Goal: Information Seeking & Learning: Learn about a topic

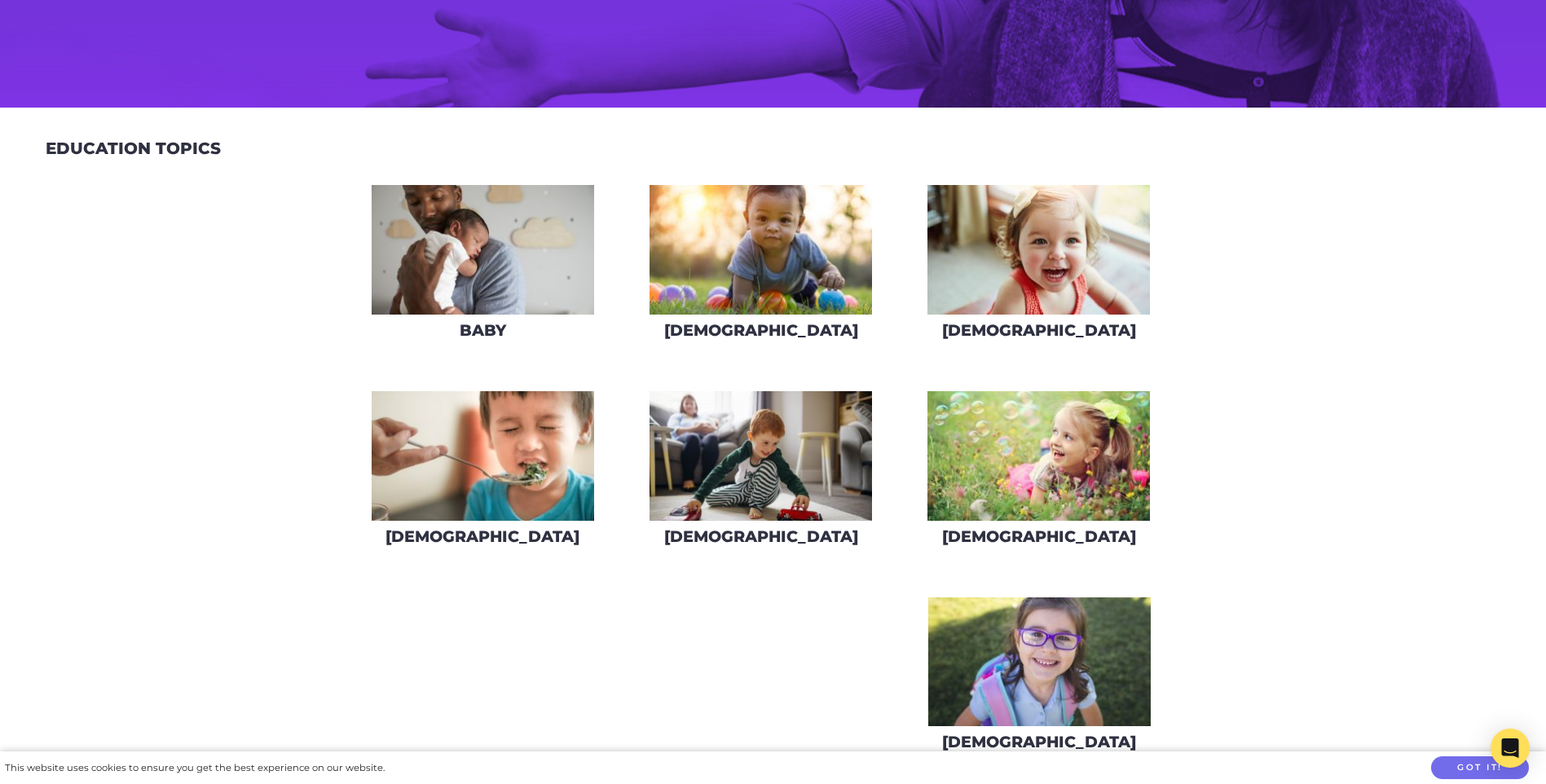
scroll to position [407, 0]
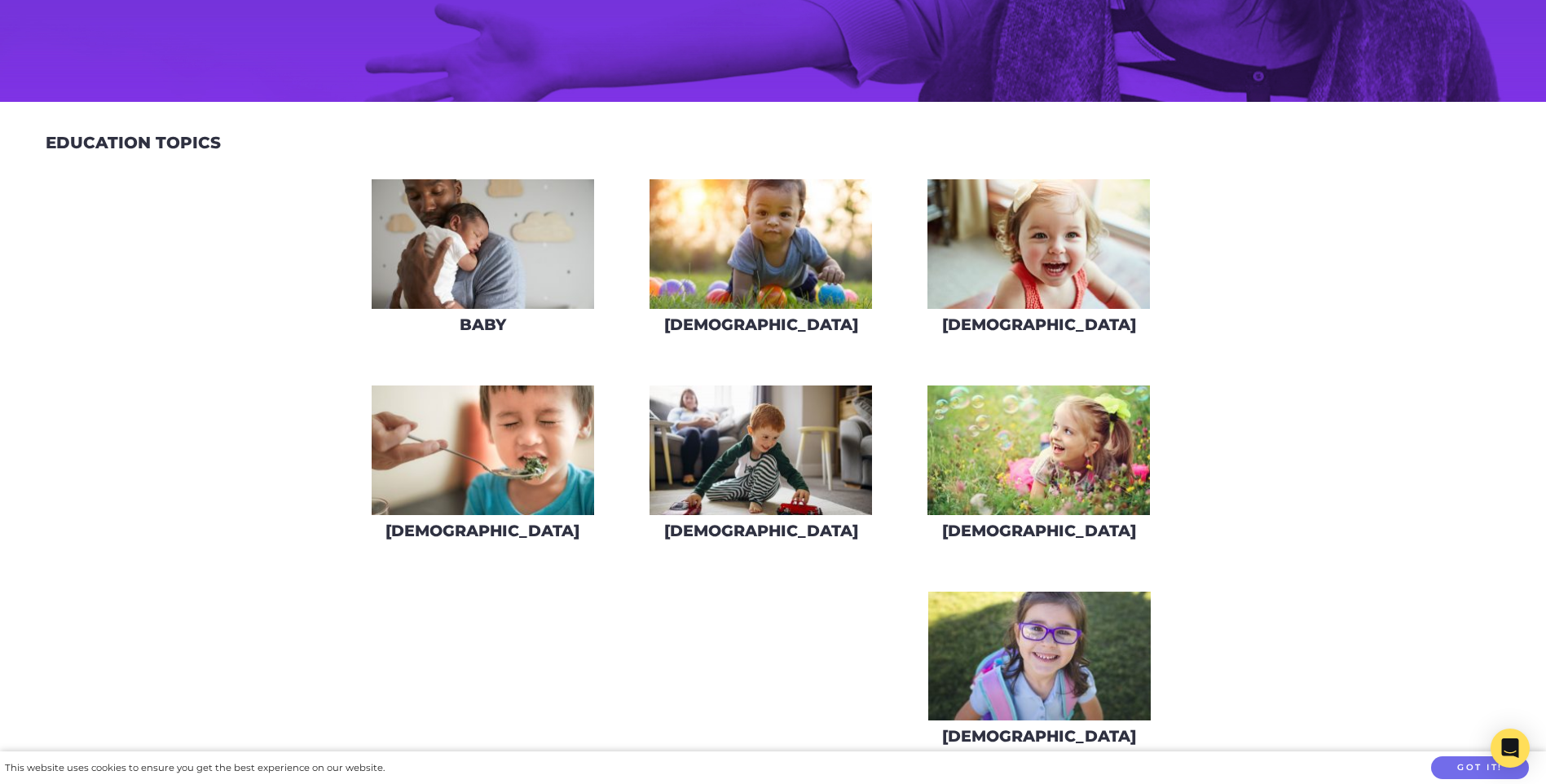
click at [548, 301] on img at bounding box center [482, 244] width 223 height 130
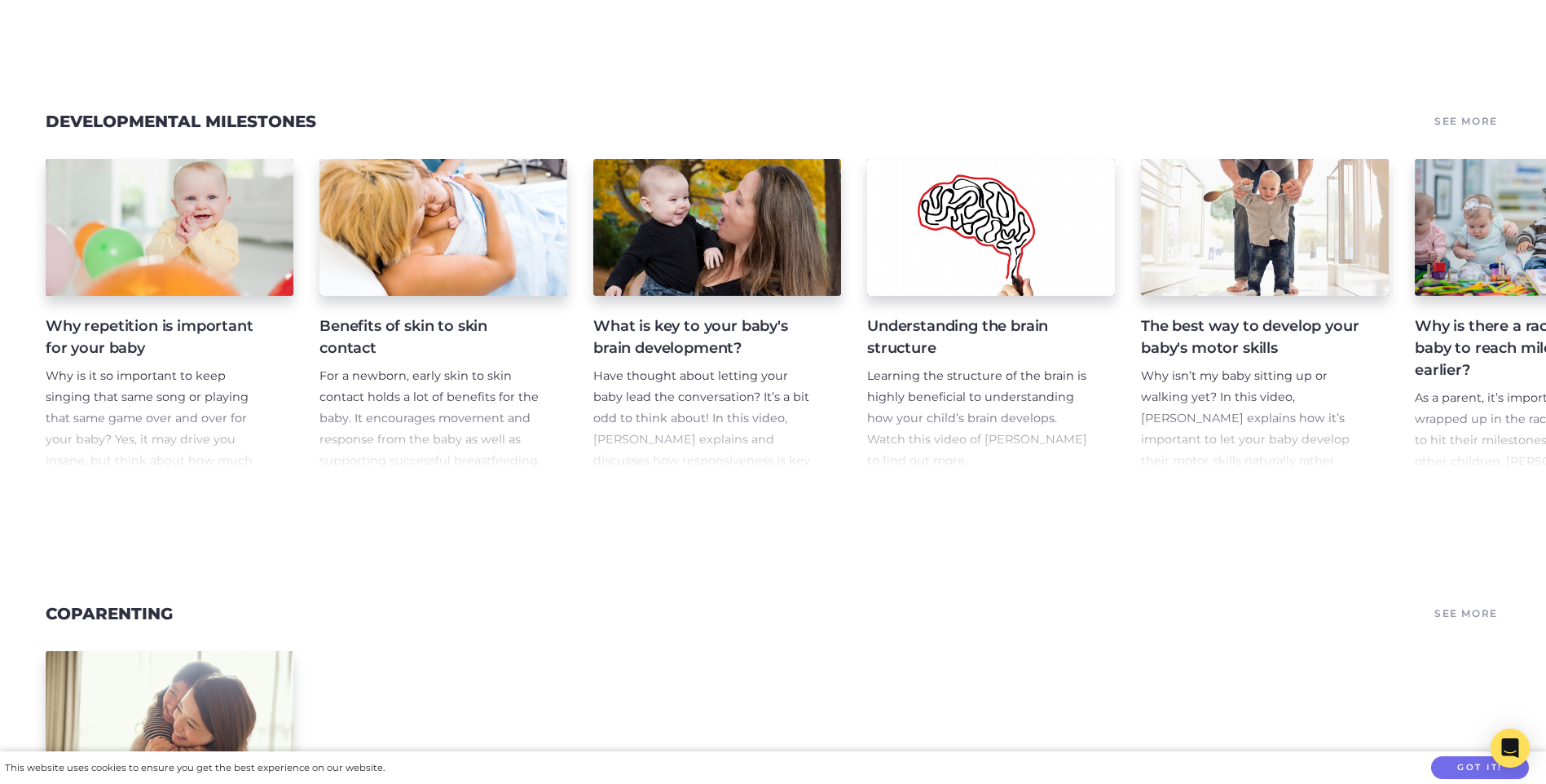
scroll to position [0, 1238]
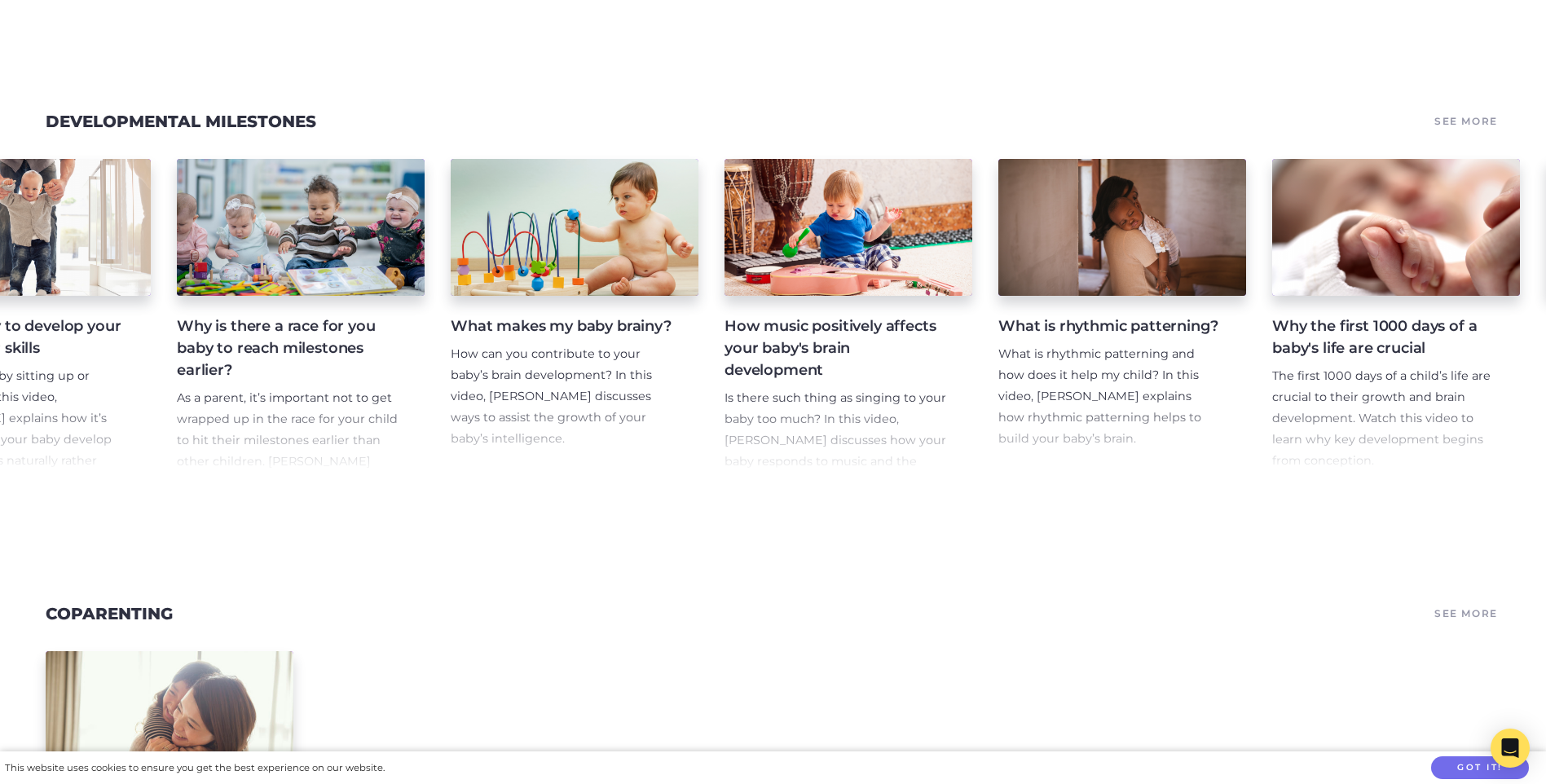
click at [1349, 359] on h4 "Why the first 1000 days of a baby's life are crucial" at bounding box center [1383, 337] width 222 height 44
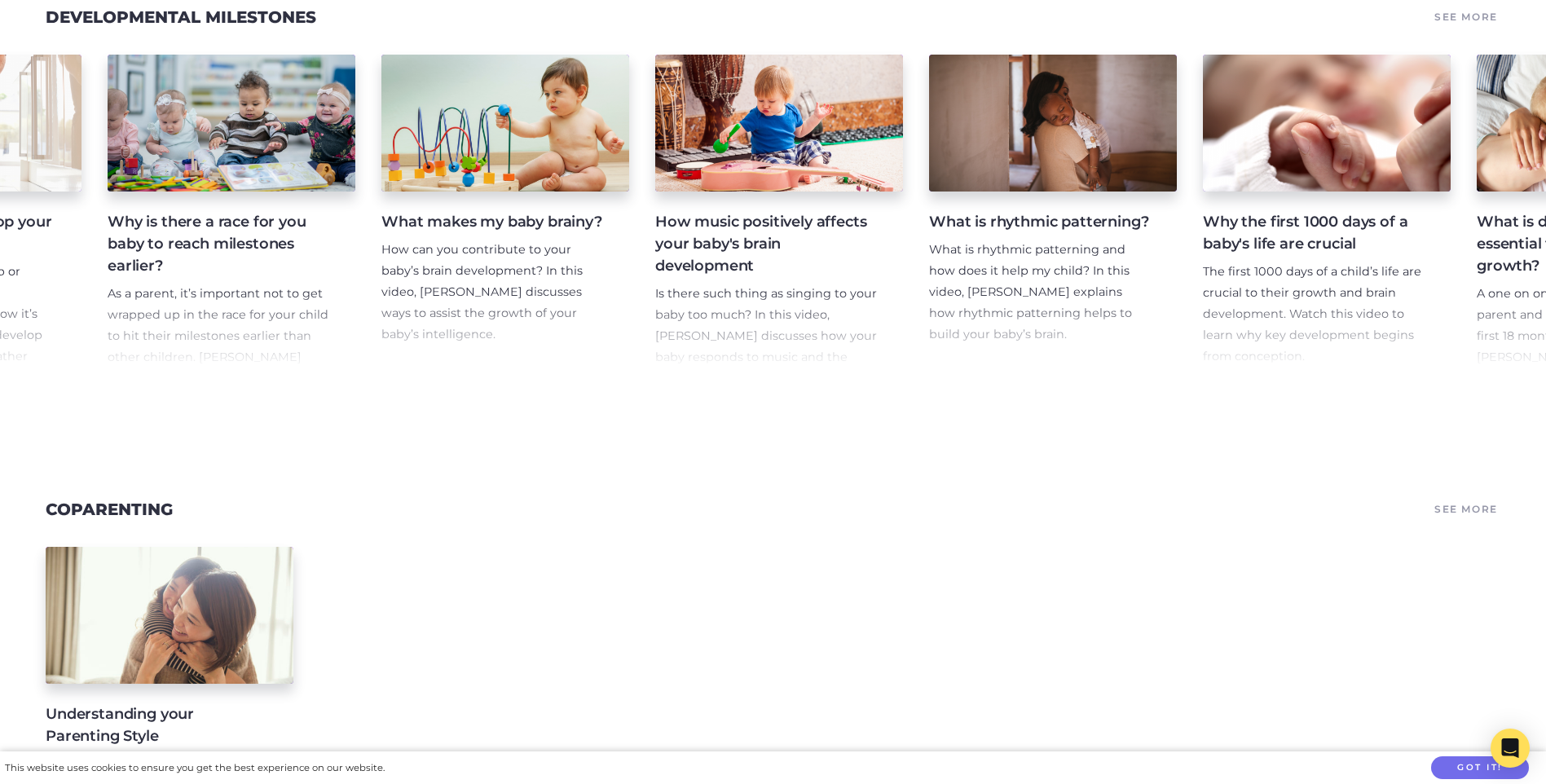
scroll to position [0, 2659]
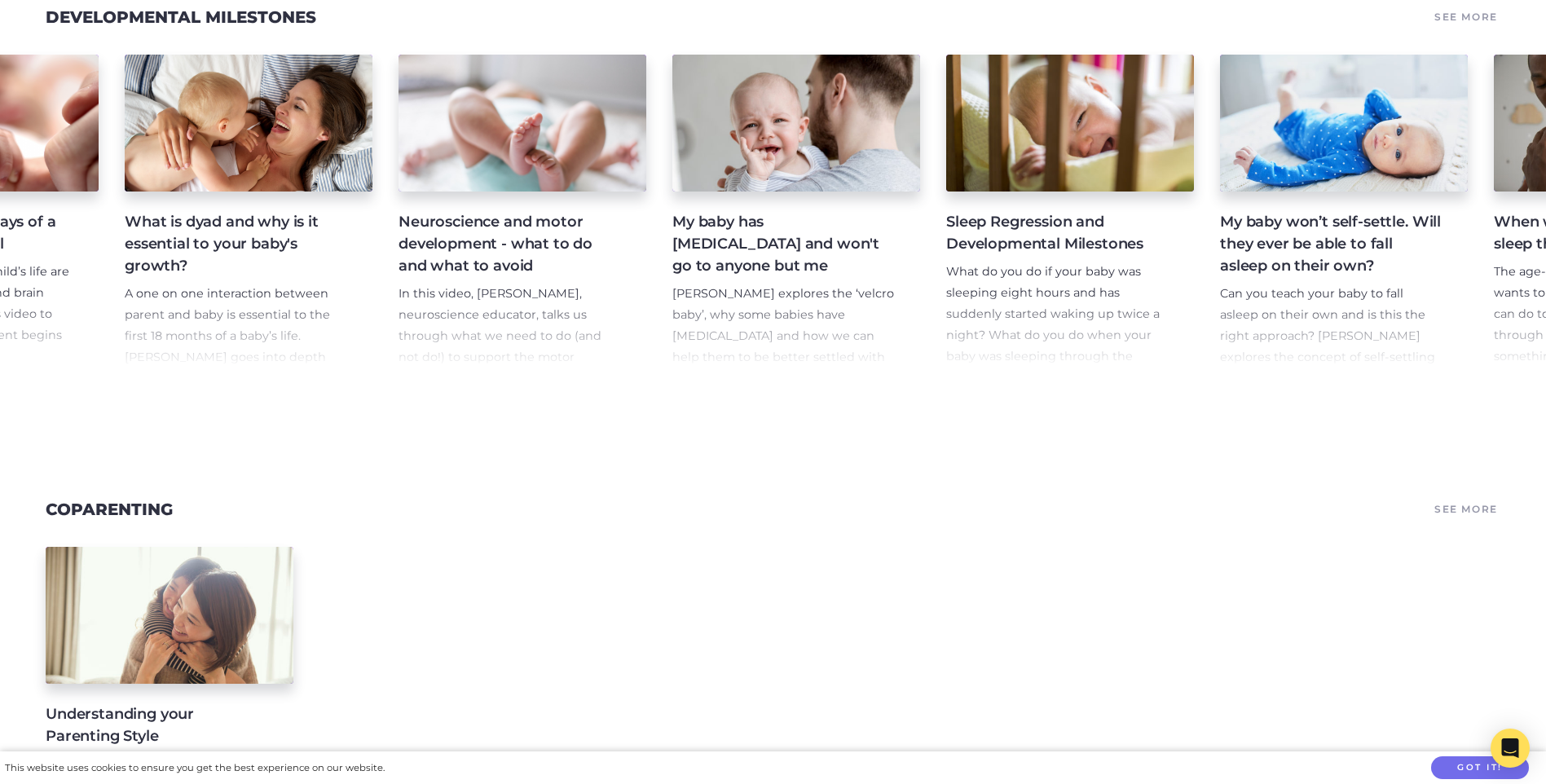
click at [171, 277] on h4 "What is dyad and why is it essential to your baby's growth?" at bounding box center [236, 243] width 222 height 66
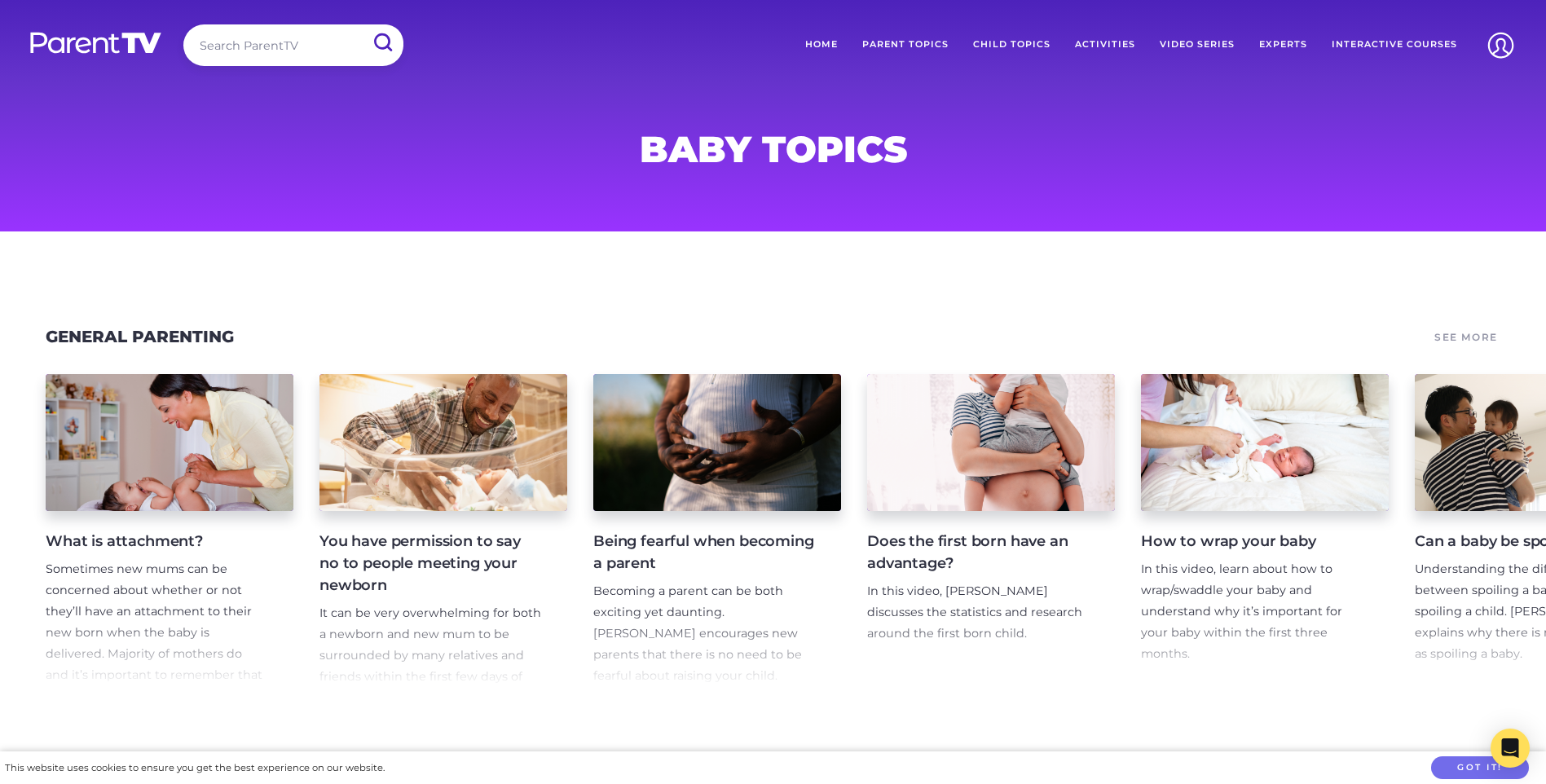
scroll to position [756, 0]
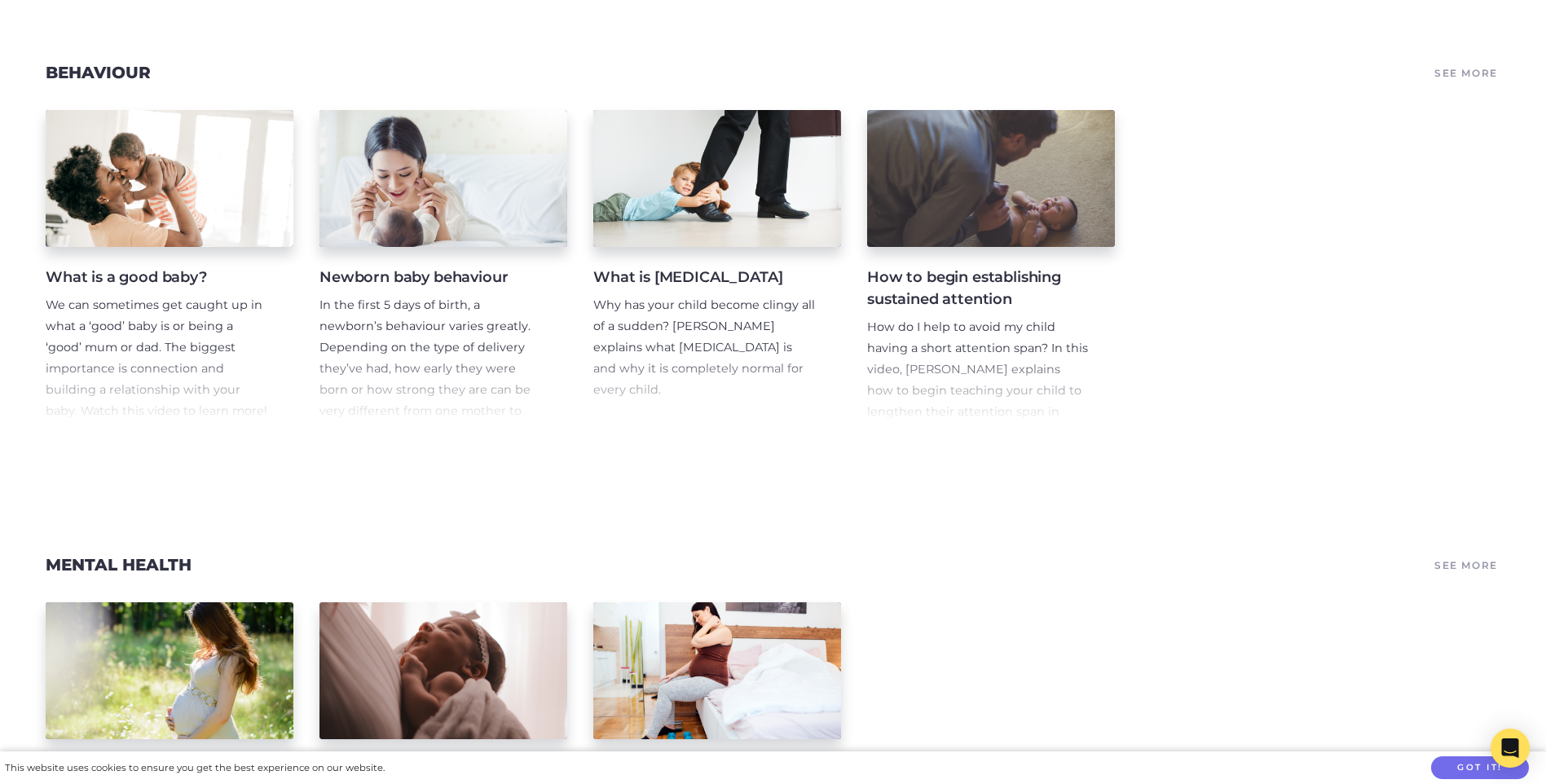
click at [954, 290] on h4 "How to begin establishing sustained attention" at bounding box center [978, 288] width 222 height 44
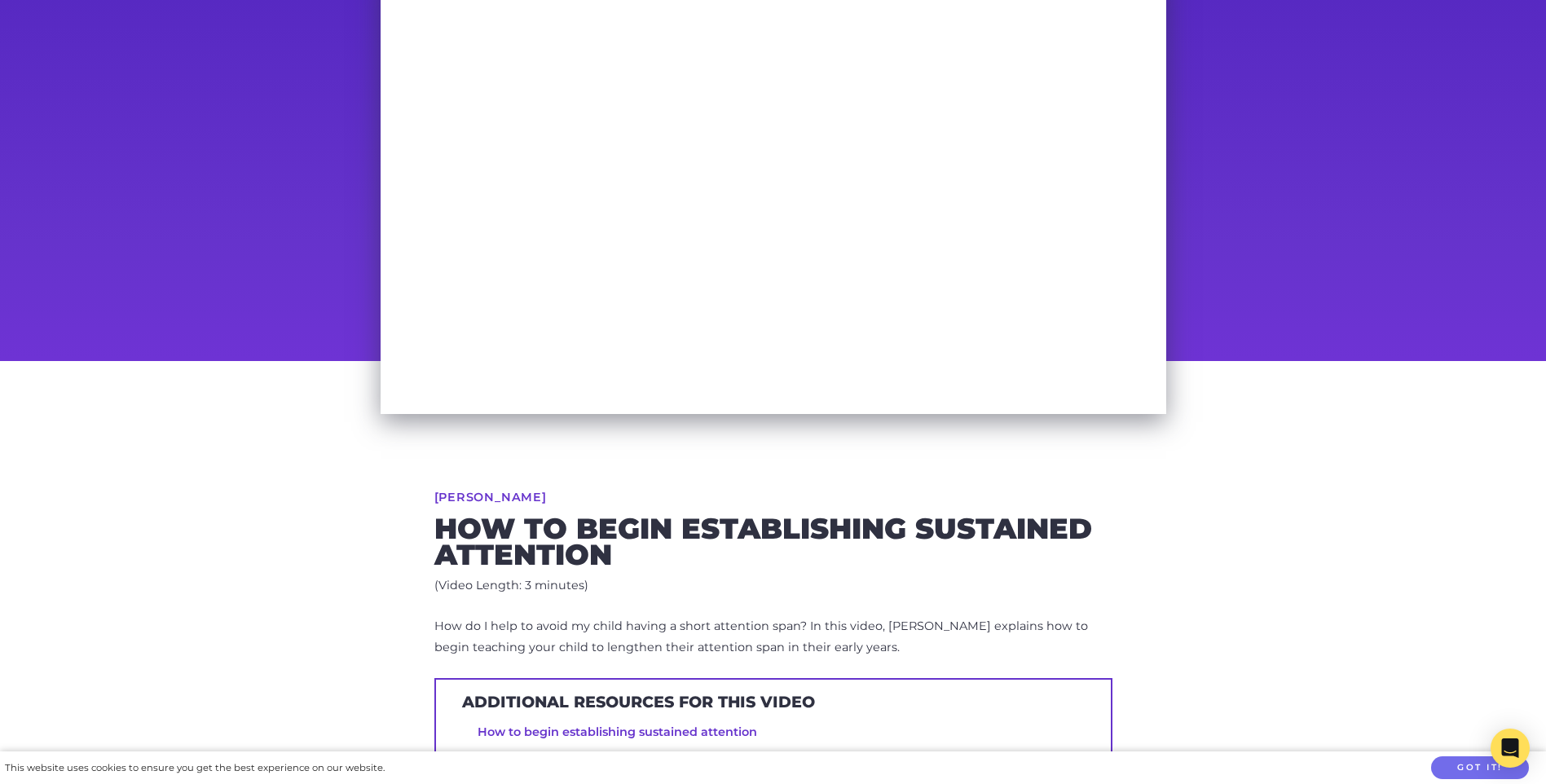
scroll to position [82, 0]
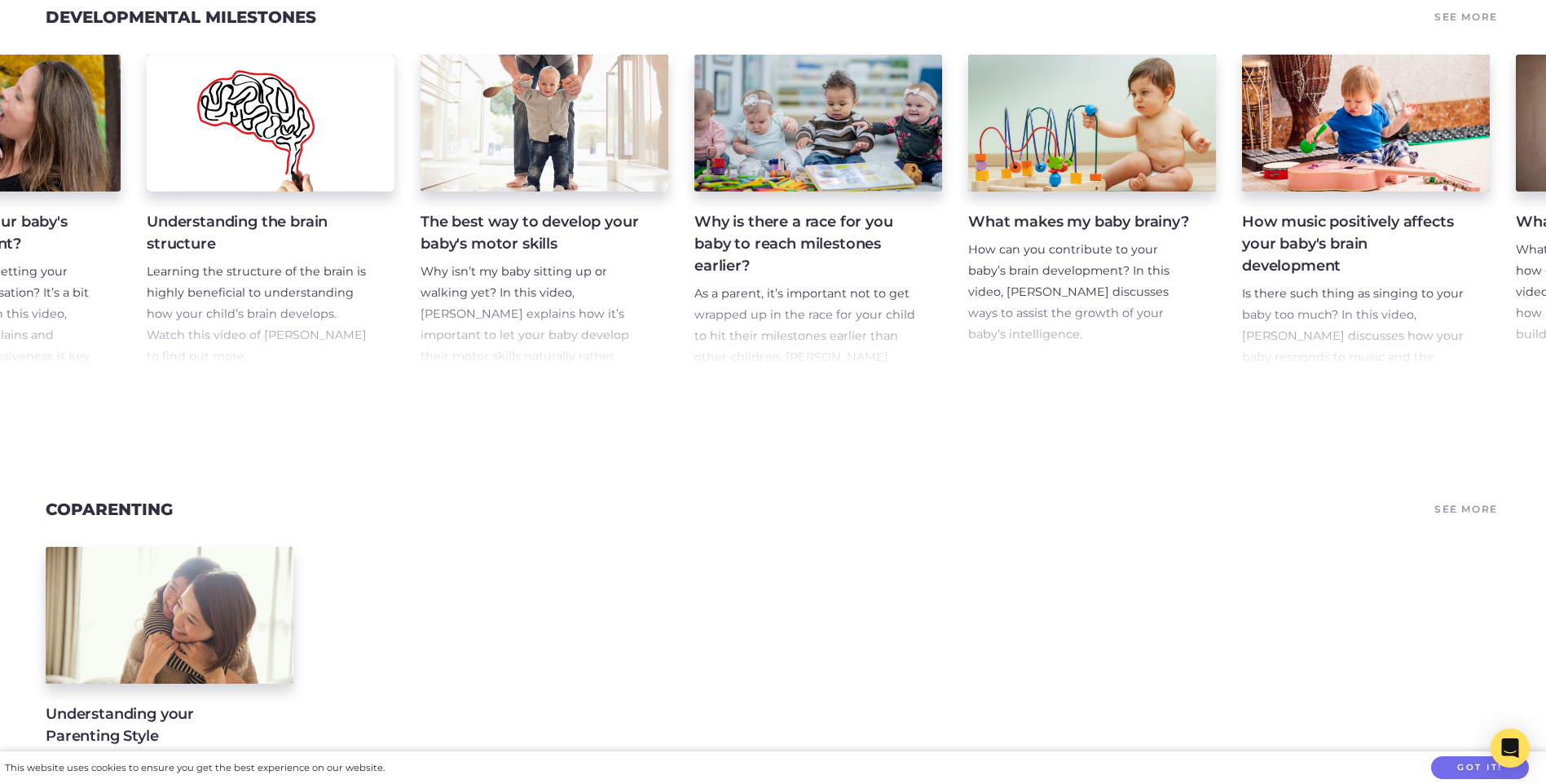
scroll to position [0, 734]
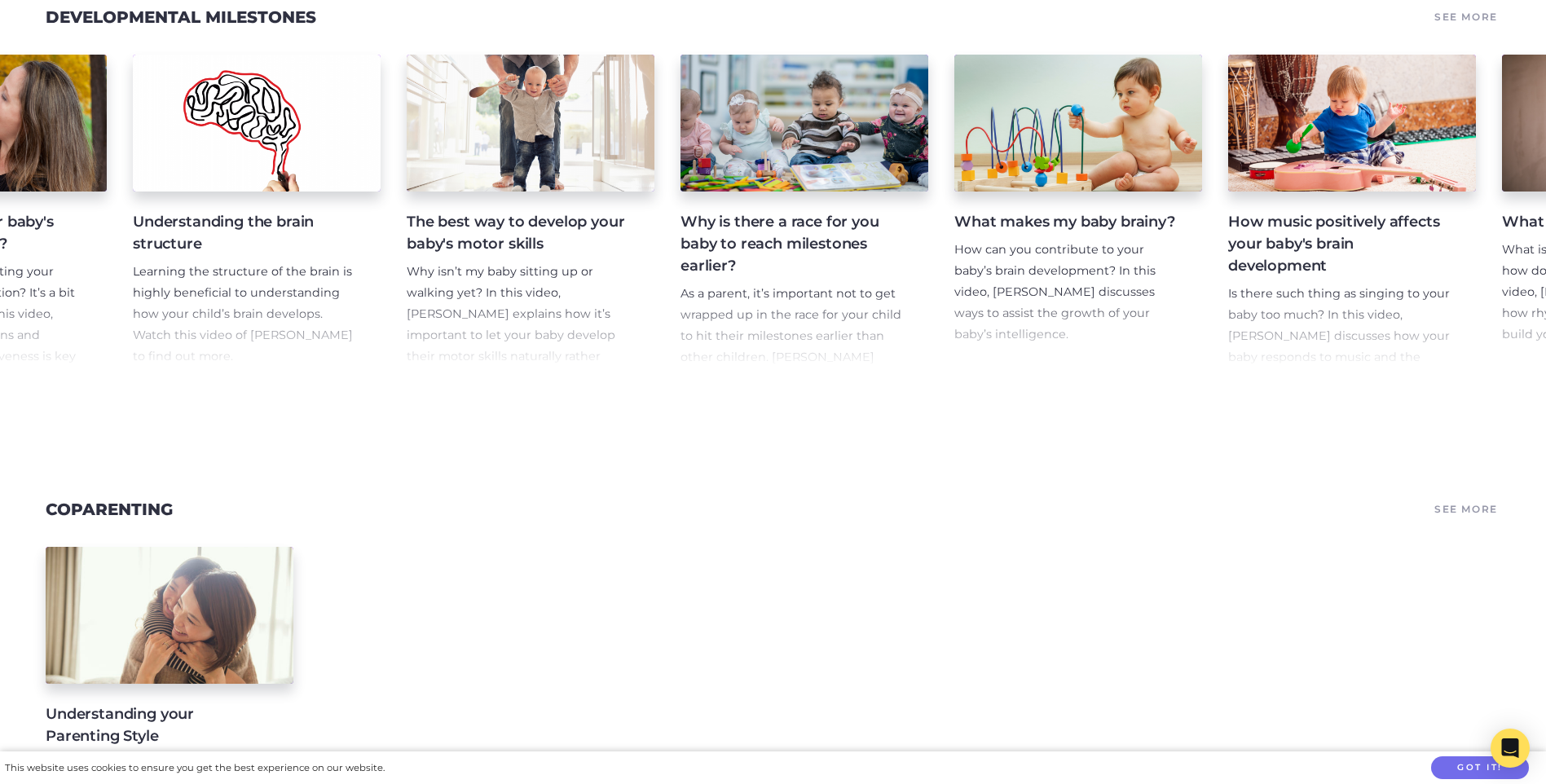
click at [716, 277] on h4 "Why is there a race for you baby to reach milestones earlier?" at bounding box center [792, 243] width 222 height 66
